Goal: Navigation & Orientation: Find specific page/section

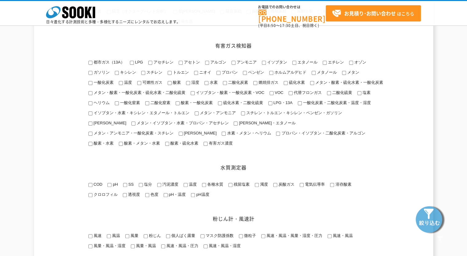
scroll to position [184, 0]
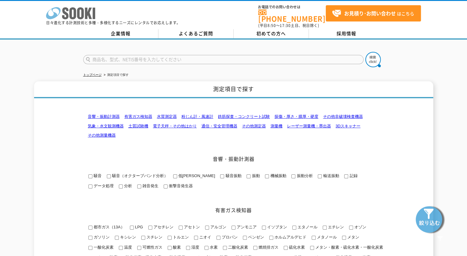
click at [84, 14] on icon "株式会社 ソーキ" at bounding box center [70, 13] width 49 height 12
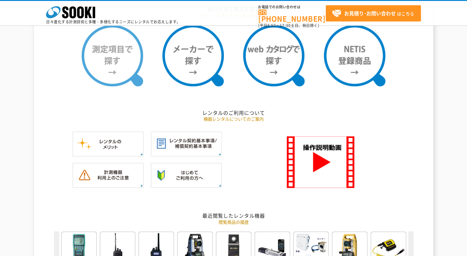
scroll to position [491, 0]
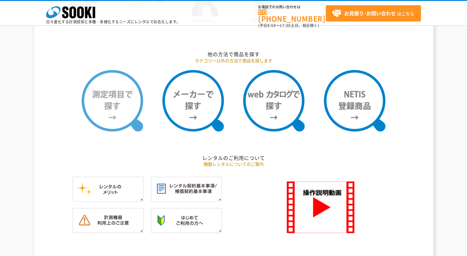
click at [117, 98] on img at bounding box center [112, 100] width 61 height 61
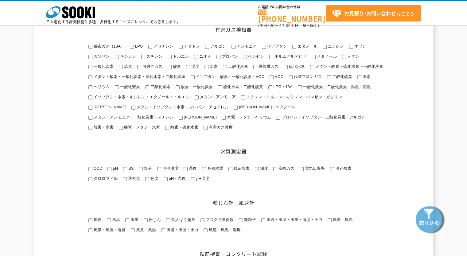
scroll to position [153, 0]
